Goal: Task Accomplishment & Management: Use online tool/utility

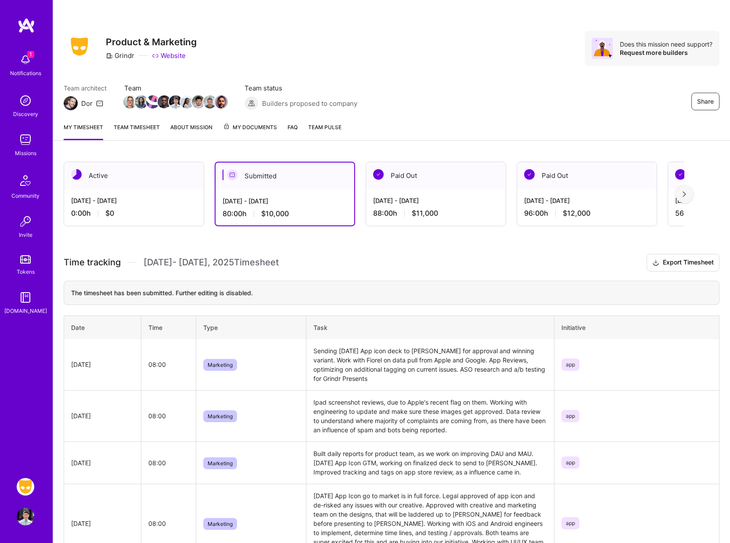
click at [495, 94] on div "Team architect Dor Team Team status Builders proposed to company Share" at bounding box center [392, 96] width 656 height 27
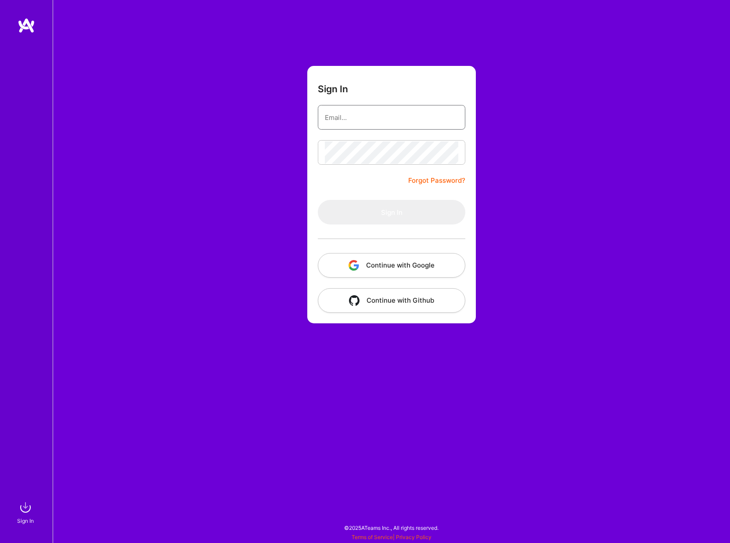
type input "[EMAIL_ADDRESS][DOMAIN_NAME]"
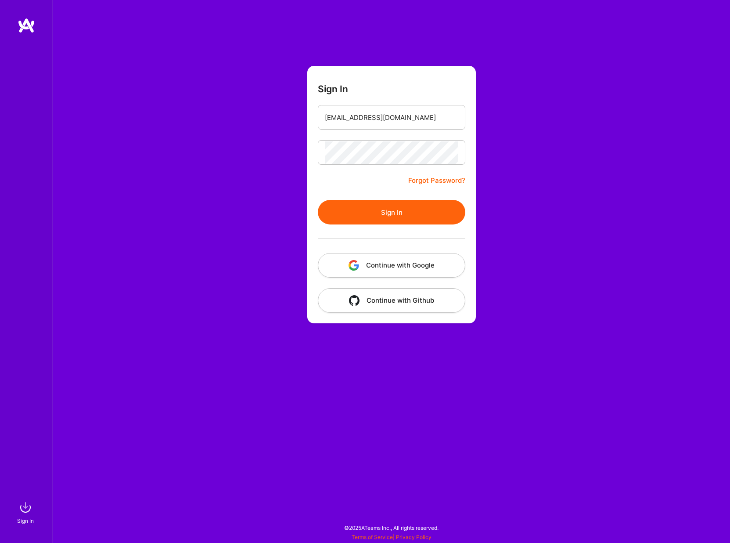
click at [358, 209] on button "Sign In" at bounding box center [392, 212] width 148 height 25
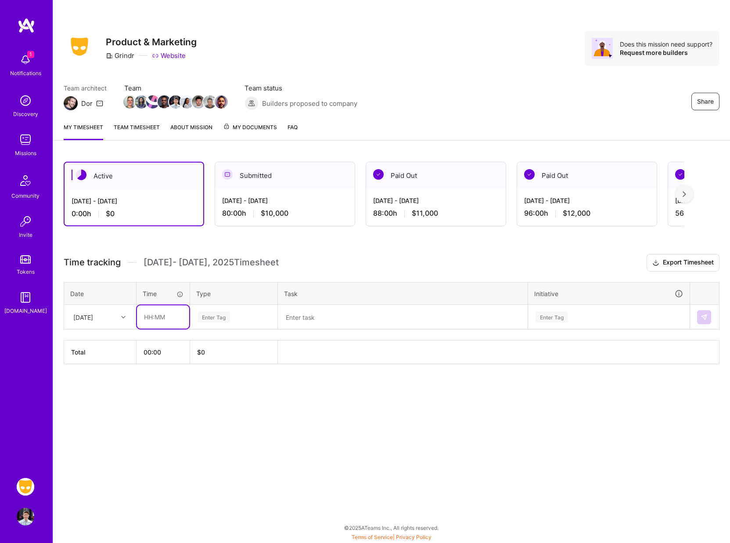
click at [153, 320] on input "text" at bounding box center [163, 316] width 52 height 23
type input "08:00"
click at [206, 325] on div "Enter Tag" at bounding box center [234, 317] width 87 height 23
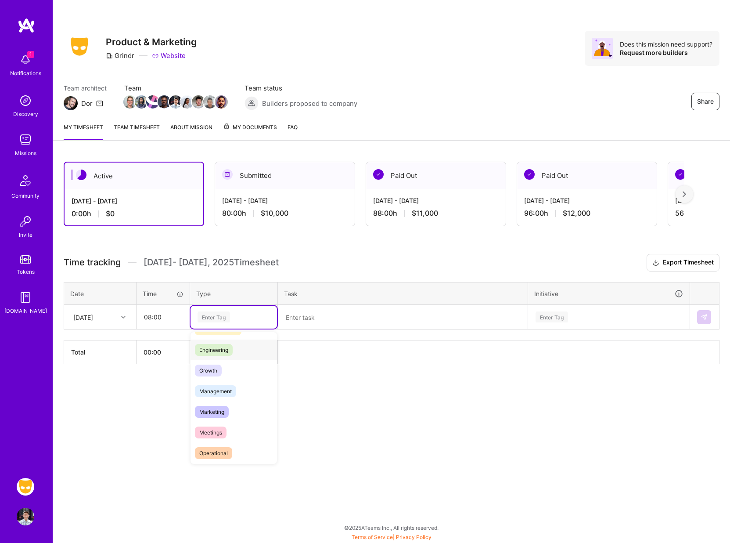
scroll to position [61, 0]
click at [213, 418] on div "Marketing" at bounding box center [234, 408] width 87 height 21
click at [296, 317] on textarea at bounding box center [403, 317] width 248 height 23
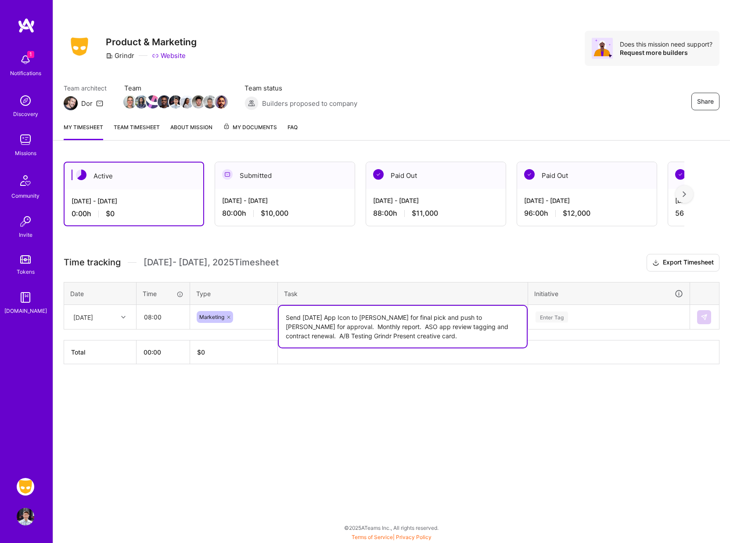
type textarea "Send Halloween App Icon to Tristan for final pick and push to George for approv…"
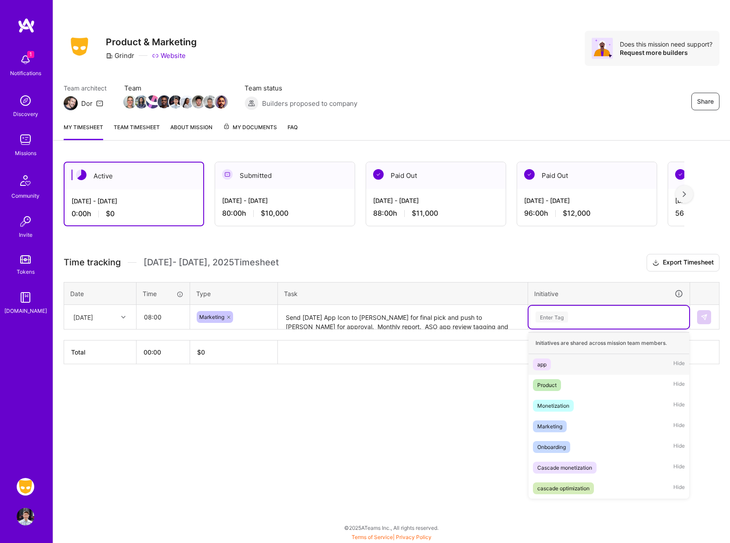
click at [566, 314] on div "Enter Tag" at bounding box center [552, 317] width 33 height 14
click at [543, 364] on div "app" at bounding box center [542, 364] width 9 height 9
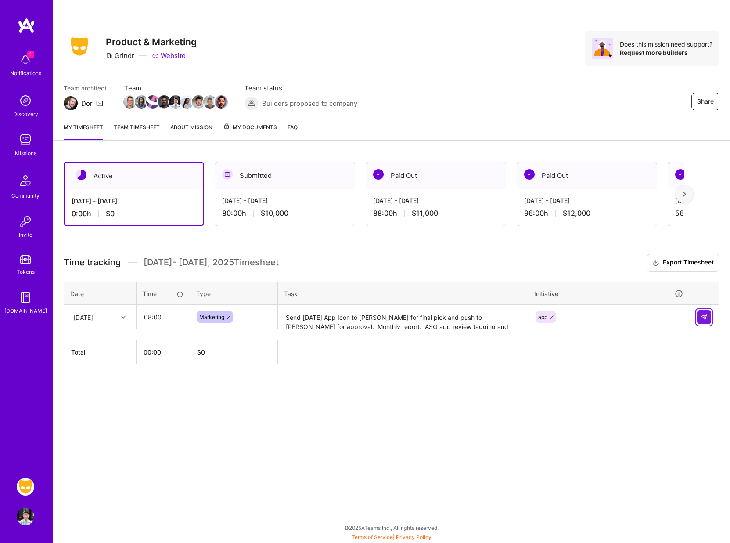
click at [707, 315] on img at bounding box center [704, 317] width 7 height 7
